Goal: Navigation & Orientation: Find specific page/section

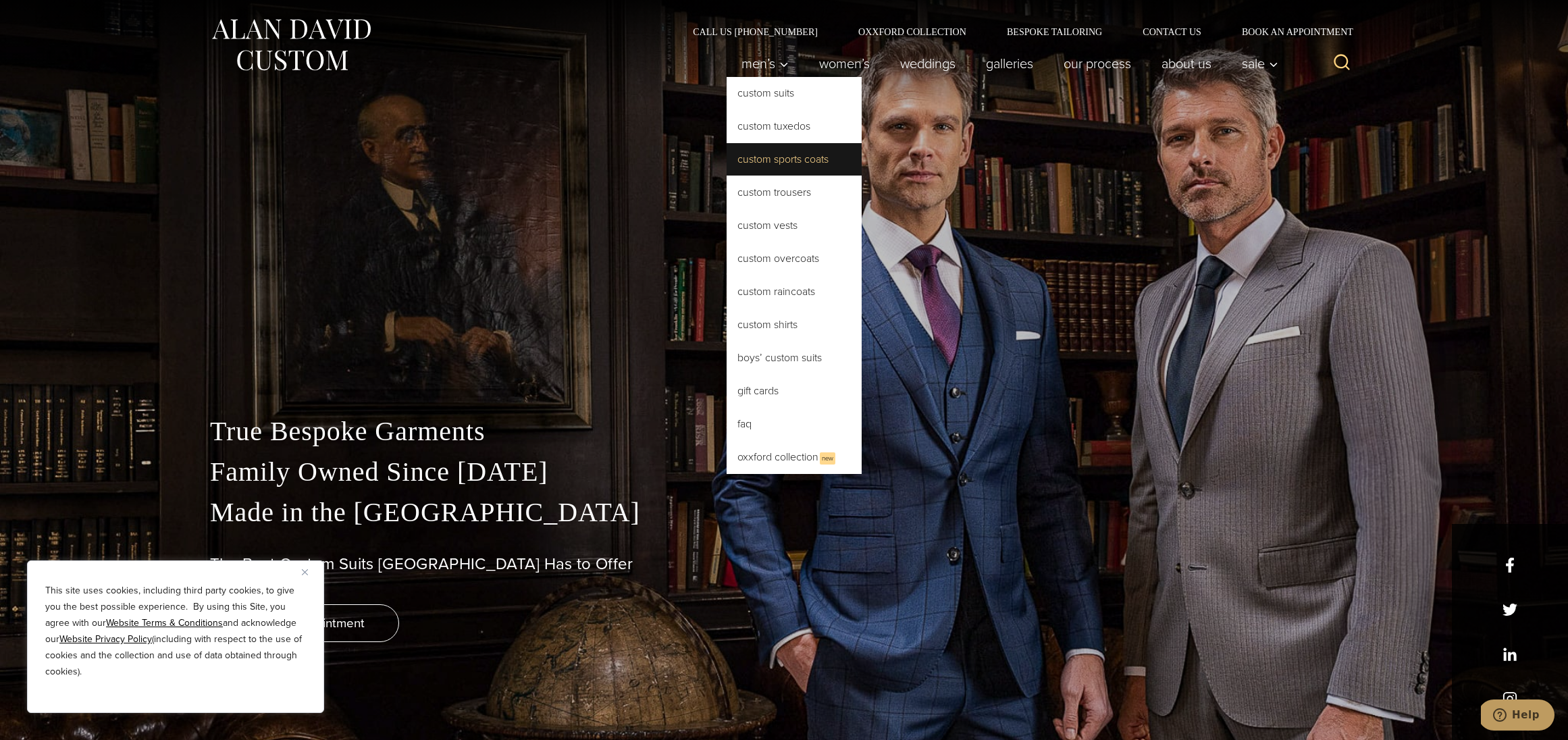
click at [748, 159] on link "Custom Sports Coats" at bounding box center [794, 158] width 135 height 32
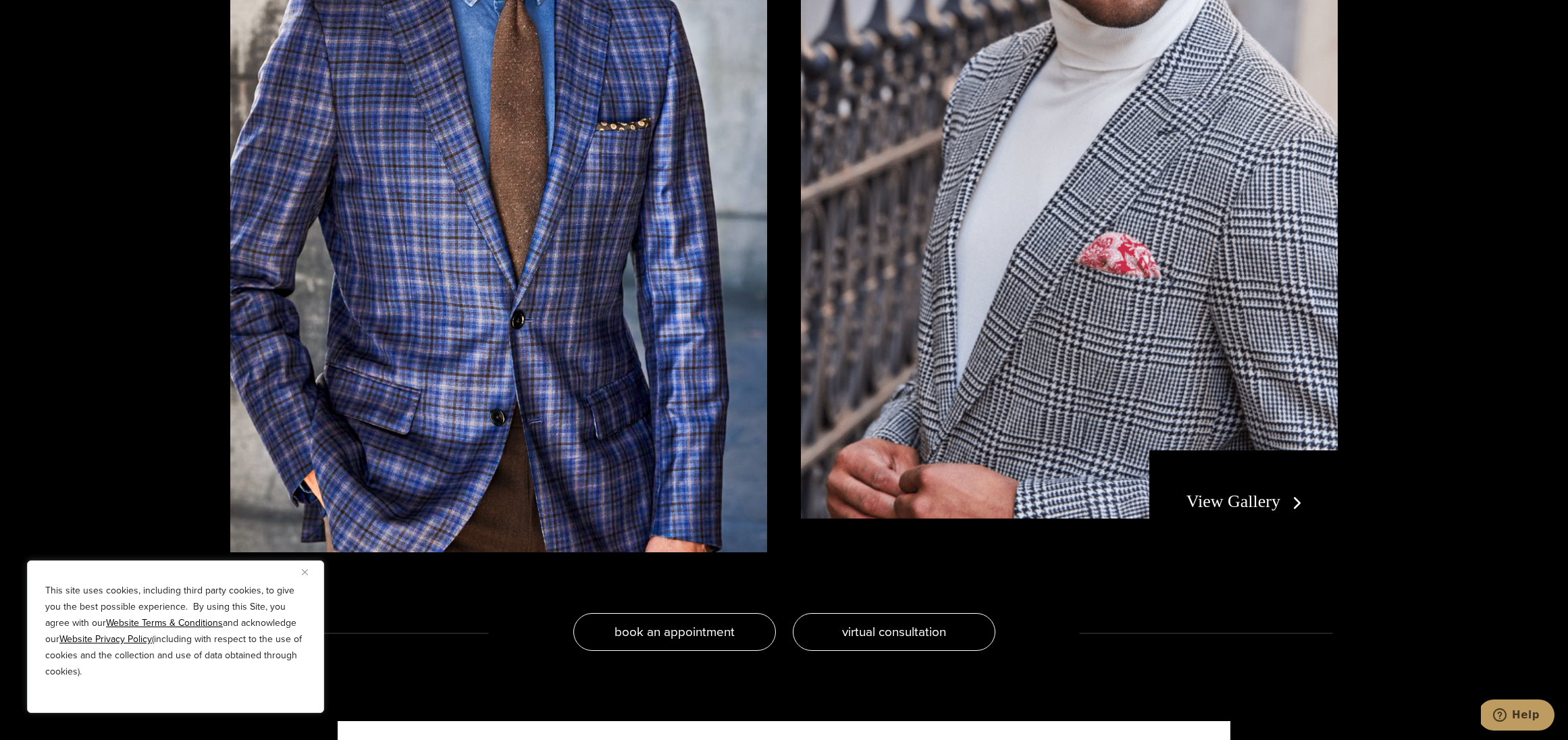
scroll to position [3060, 0]
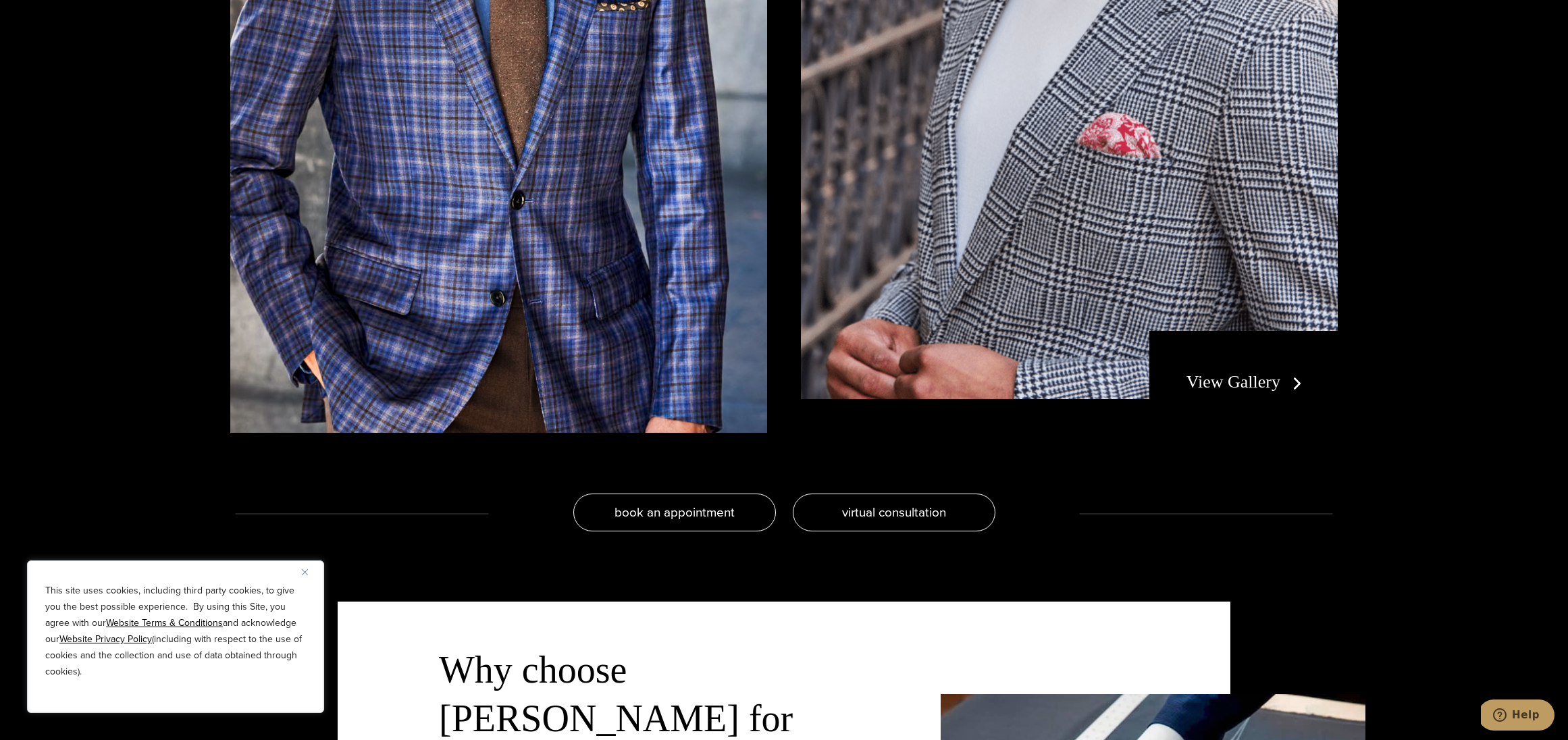
click at [1265, 384] on link "View Gallery" at bounding box center [1246, 381] width 120 height 19
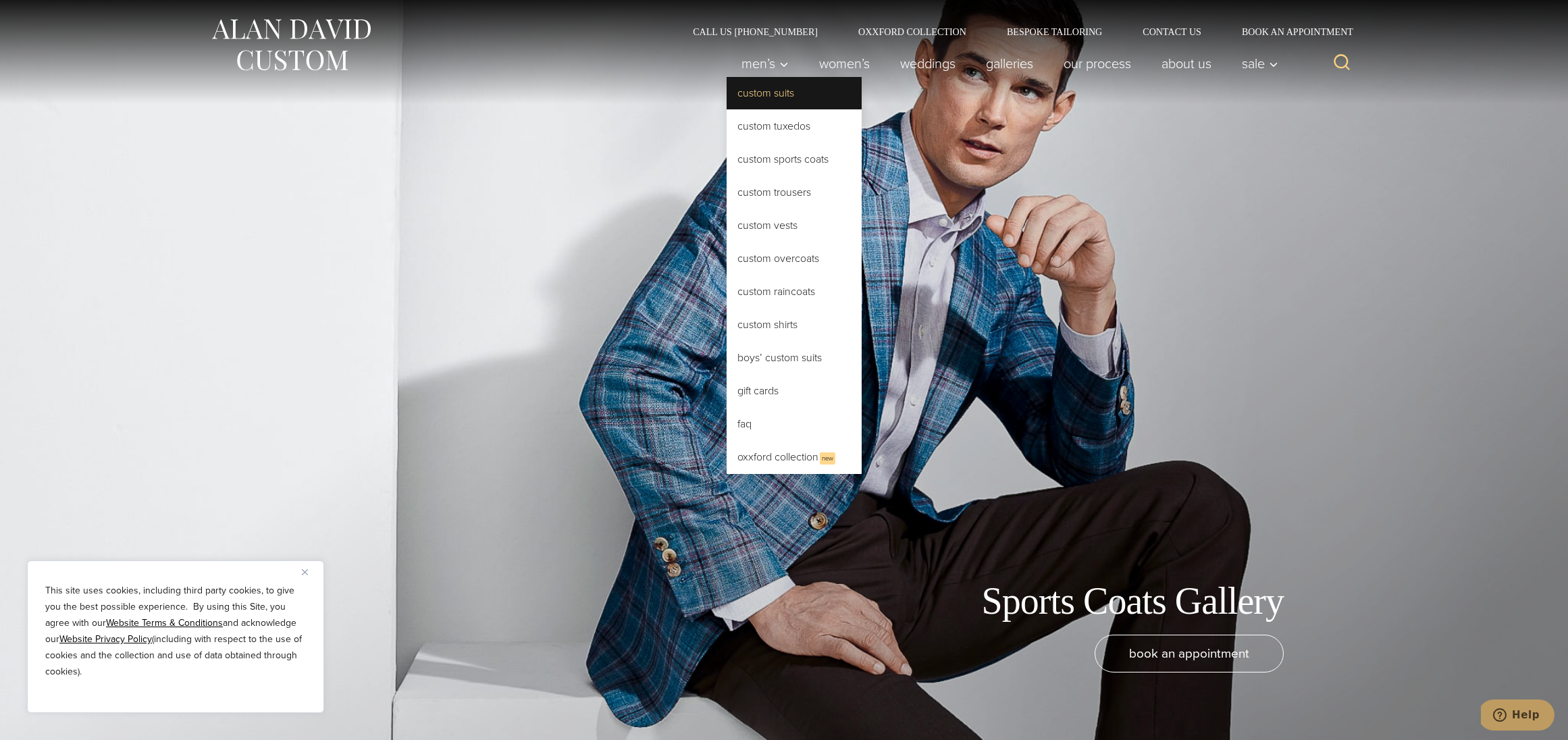
click at [768, 95] on link "Custom Suits" at bounding box center [794, 93] width 135 height 32
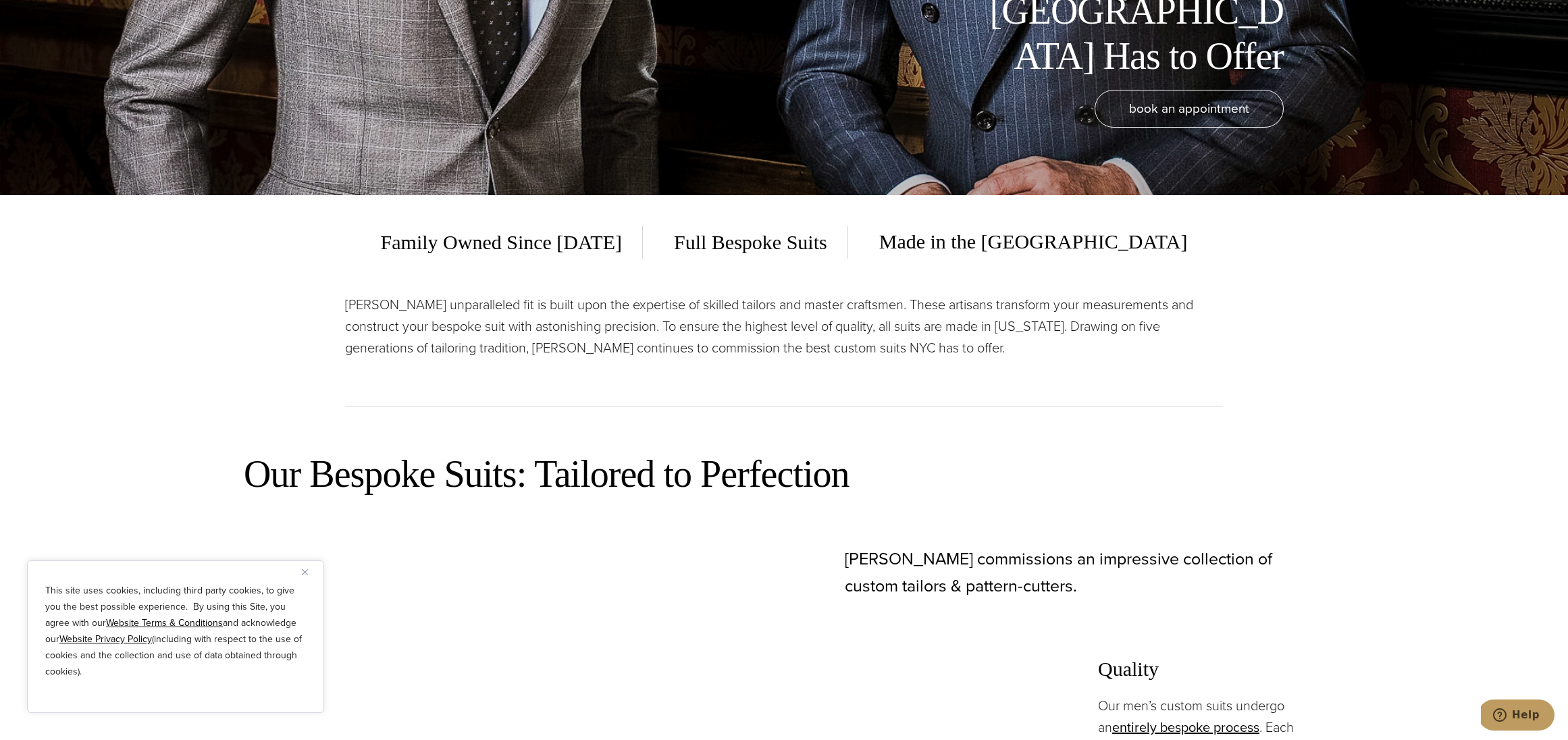
scroll to position [61, 0]
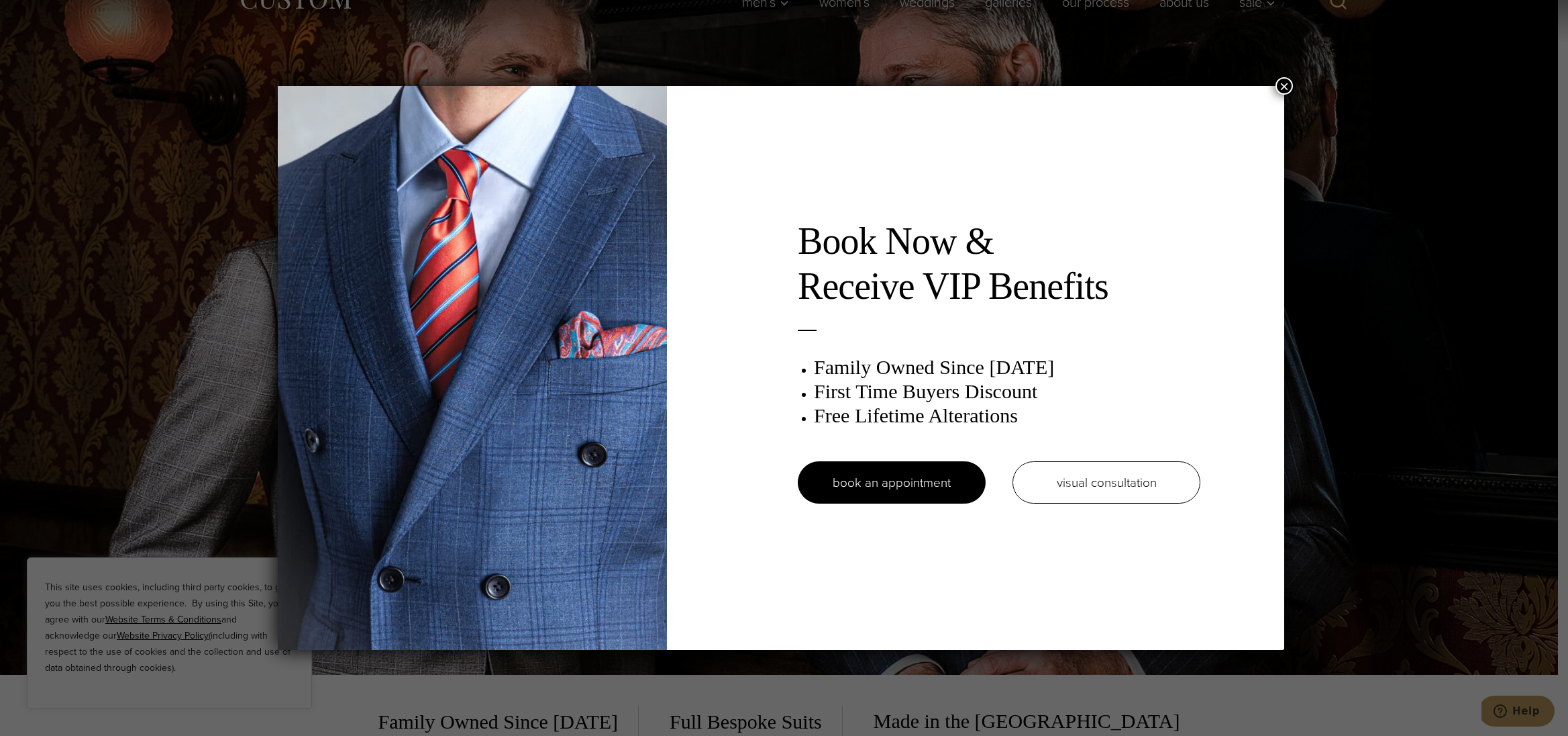
click at [1277, 88] on div "Book Now & Receive VIP Benefits Family Owned Since 1913 First Time Buyers Disco…" at bounding box center [781, 368] width 1006 height 564
click at [1283, 87] on button "×" at bounding box center [1283, 86] width 17 height 18
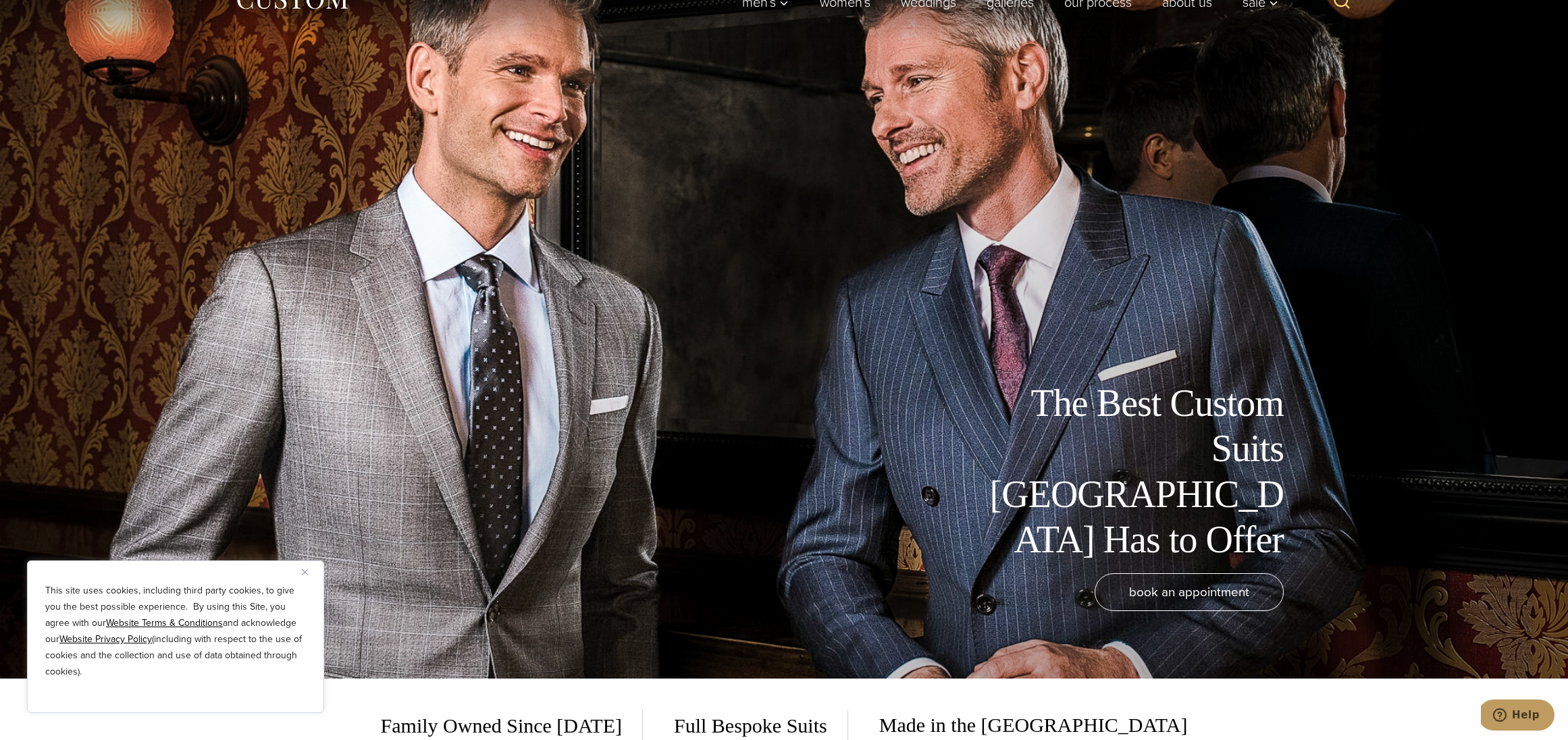
scroll to position [0, 0]
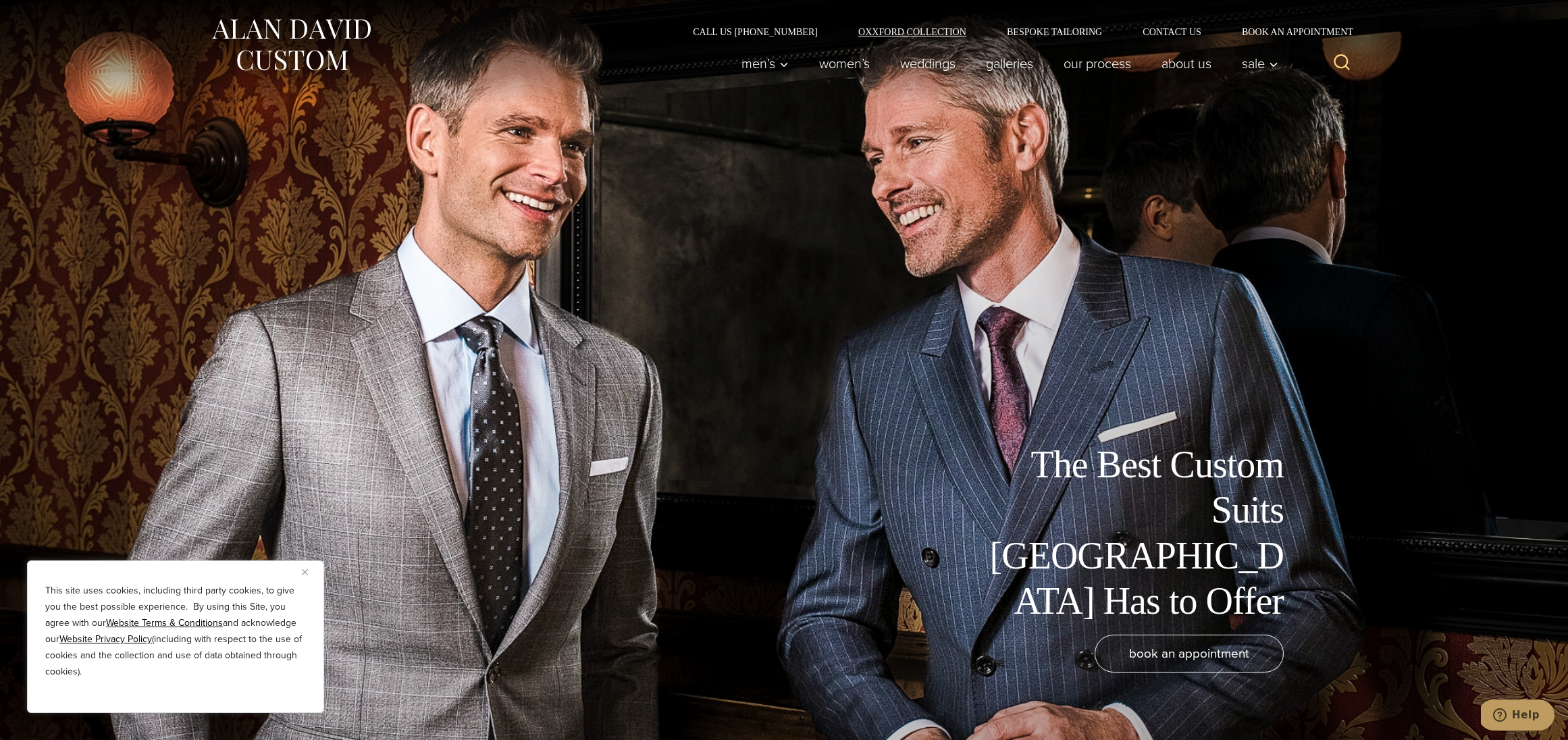
click at [891, 32] on link "Oxxford Collection" at bounding box center [912, 31] width 148 height 9
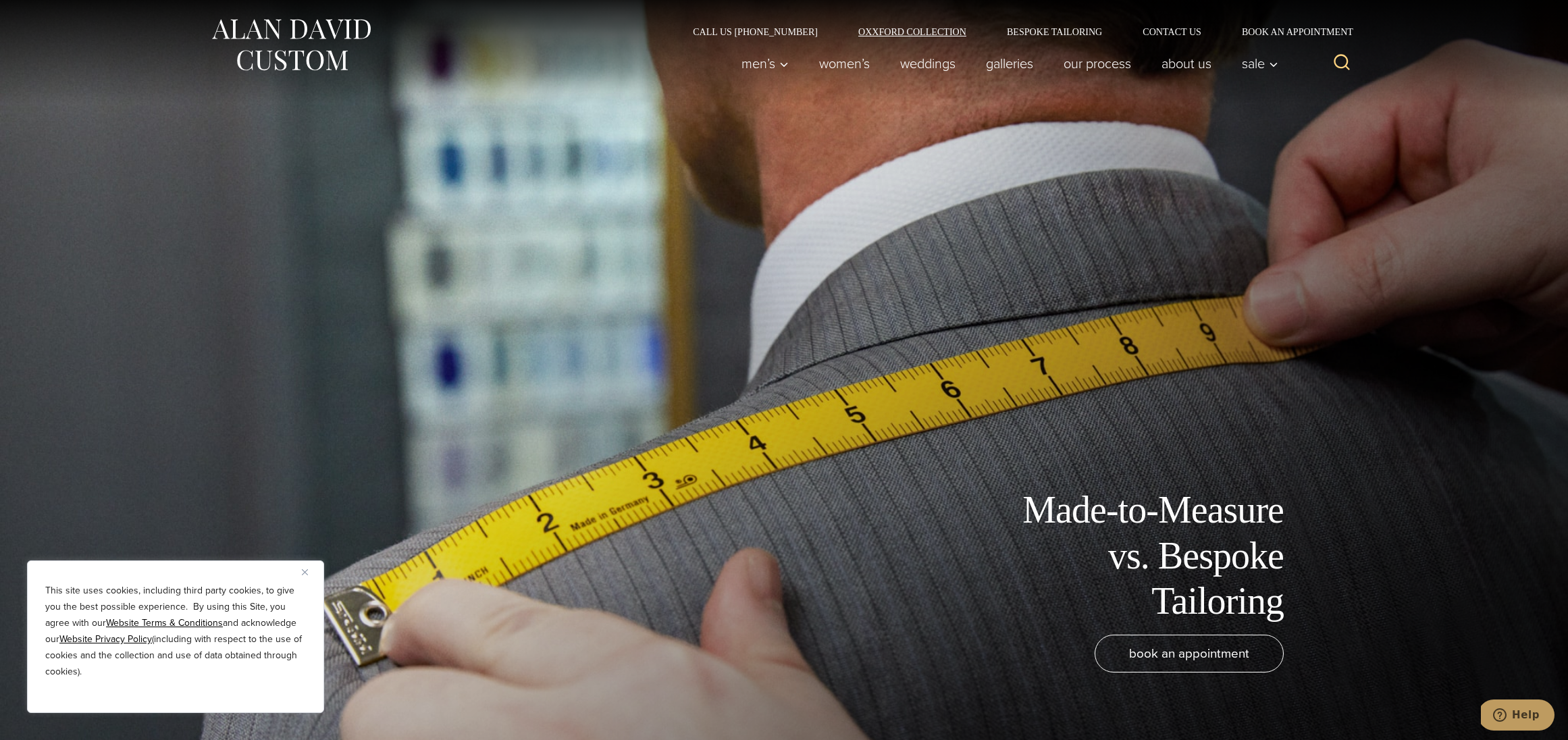
click at [967, 33] on link "Oxxford Collection" at bounding box center [912, 31] width 148 height 9
